Goal: Check status

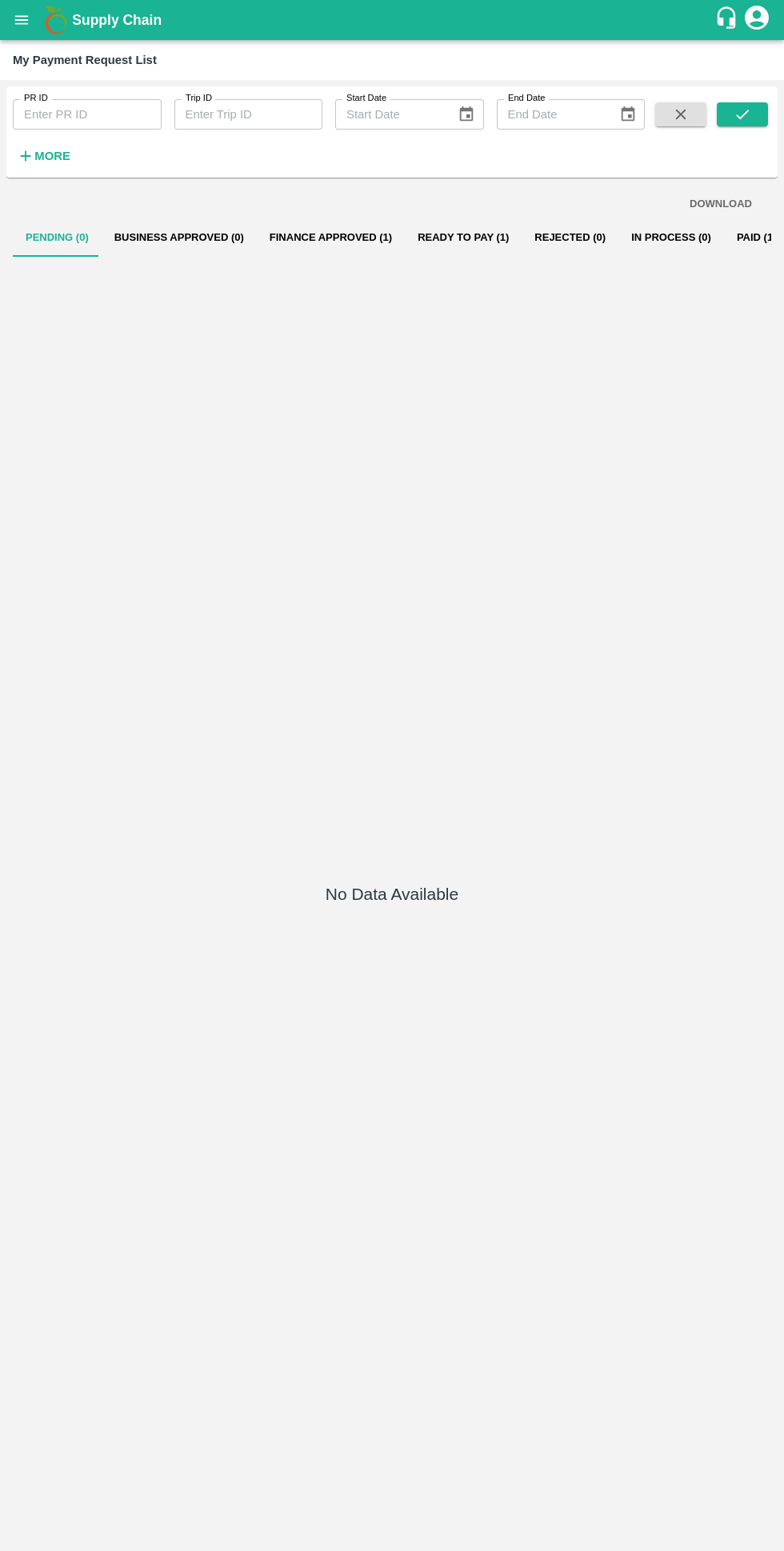
click at [294, 237] on button "Finance Approved (1)" at bounding box center [330, 238] width 148 height 39
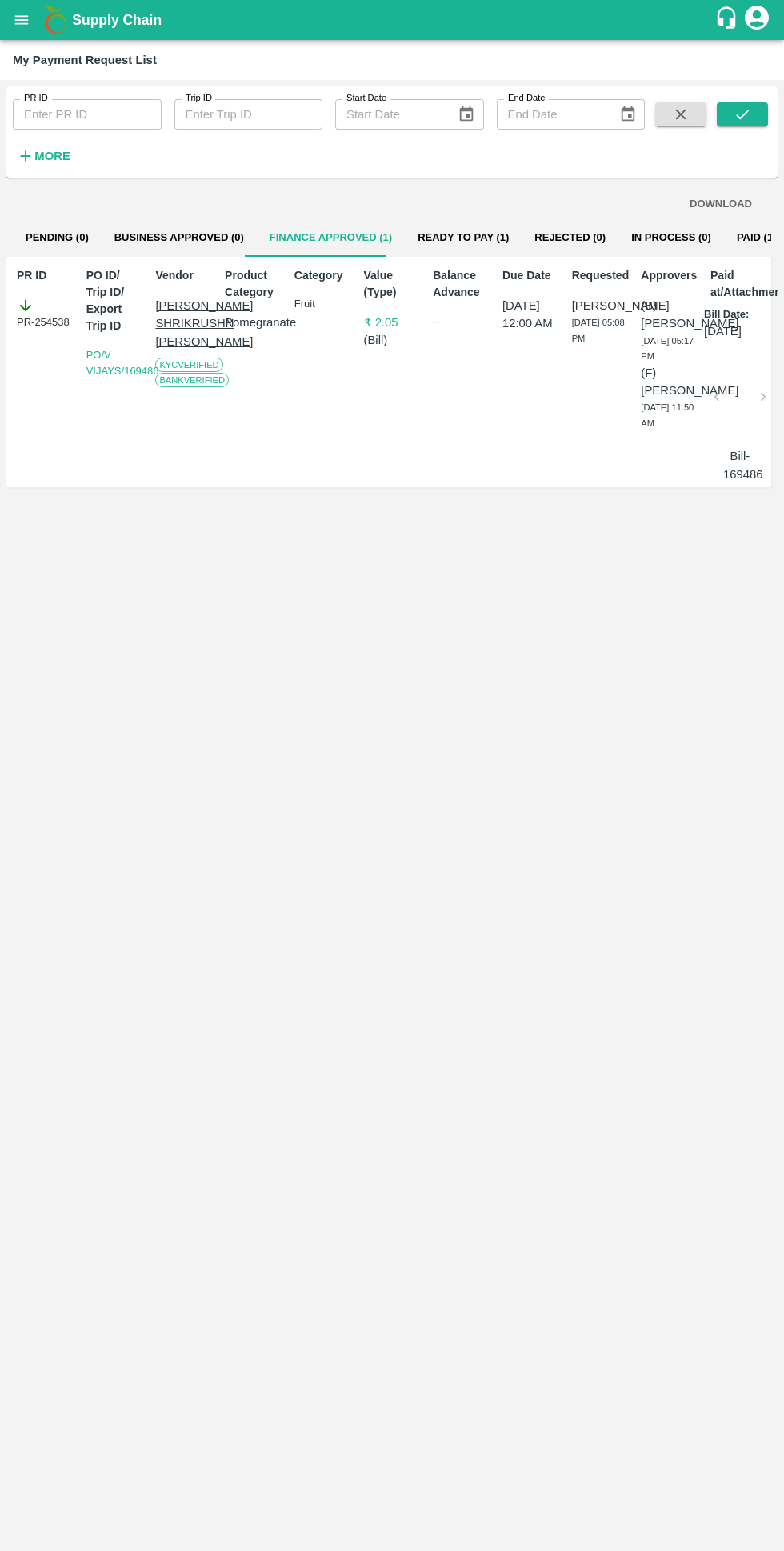
click at [429, 228] on button "Ready To Pay (1)" at bounding box center [462, 238] width 116 height 39
